Goal: Task Accomplishment & Management: Manage account settings

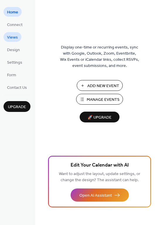
click at [19, 37] on link "Views" at bounding box center [13, 37] width 18 height 10
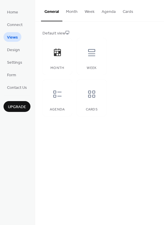
click at [73, 10] on button "Month" at bounding box center [71, 10] width 19 height 21
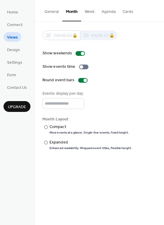
click at [56, 9] on button "General" at bounding box center [51, 10] width 21 height 21
